Goal: Navigation & Orientation: Find specific page/section

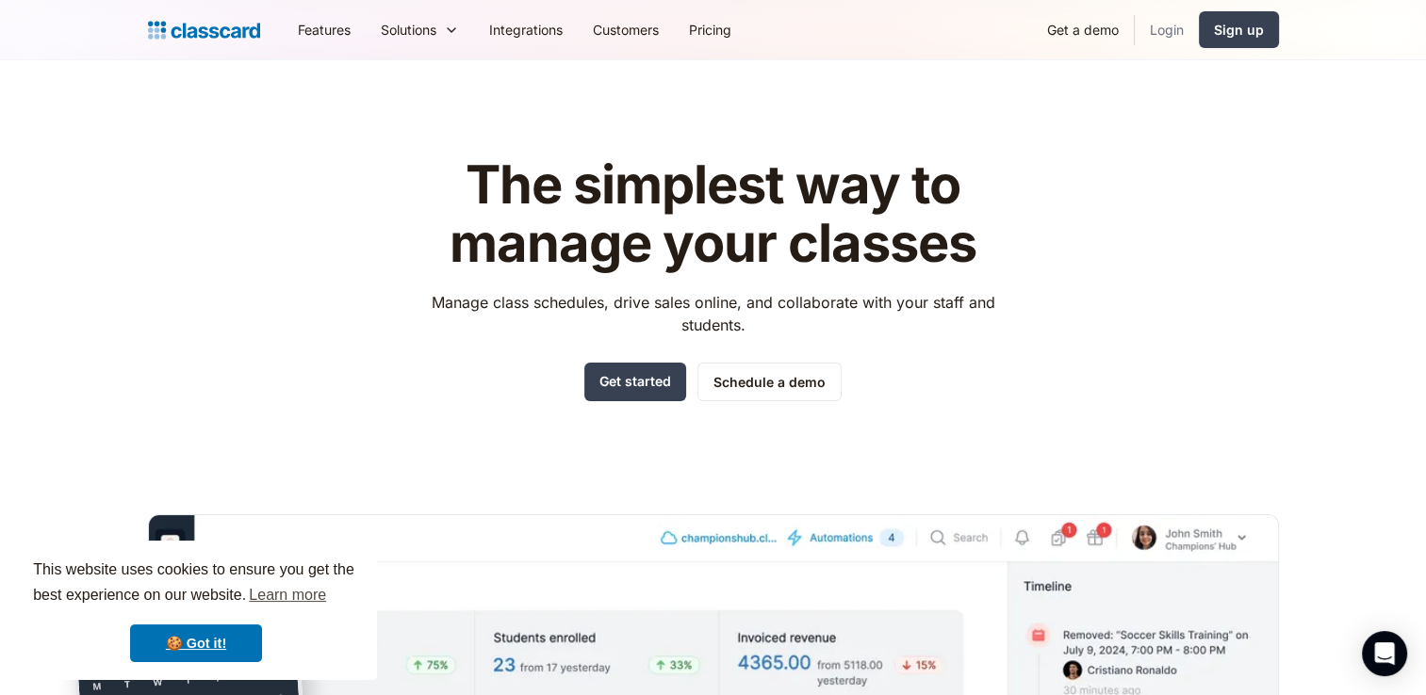
click at [1182, 36] on link "Login" at bounding box center [1166, 29] width 64 height 42
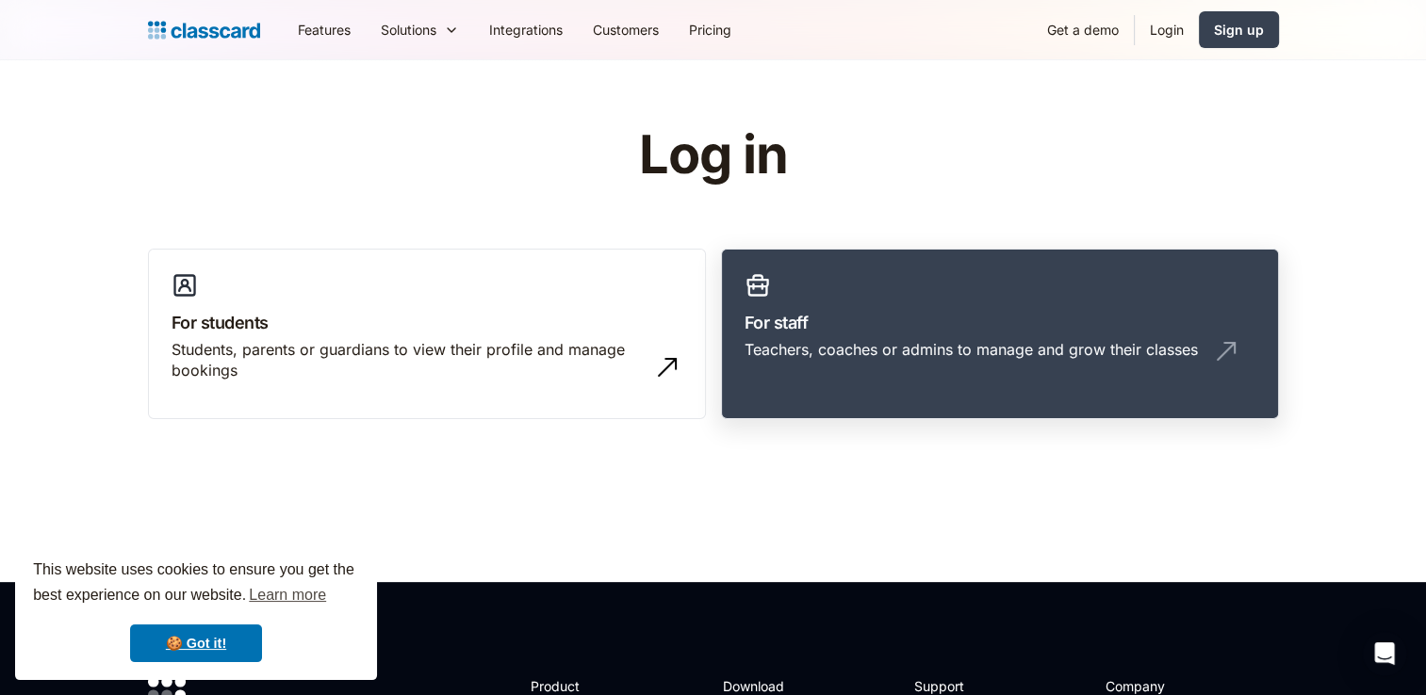
click at [934, 331] on h3 "For staff" at bounding box center [999, 322] width 511 height 25
